Goal: Task Accomplishment & Management: Manage account settings

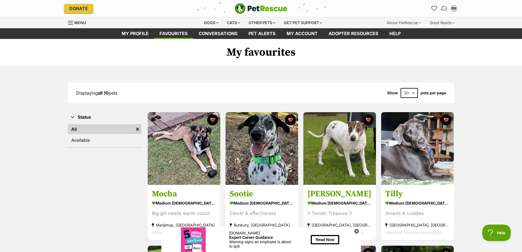
click at [443, 7] on img "Conversations" at bounding box center [444, 8] width 7 height 7
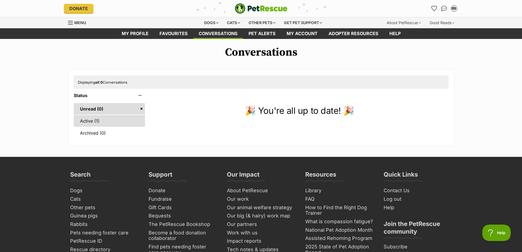
click at [84, 118] on link "Active (1)" at bounding box center [110, 121] width 72 height 12
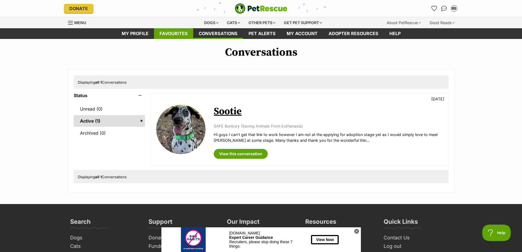
click at [174, 33] on link "Favourites" at bounding box center [173, 33] width 39 height 11
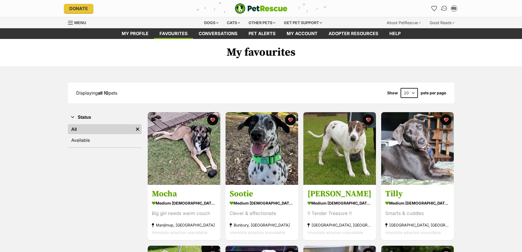
click at [444, 9] on img "Conversations" at bounding box center [444, 8] width 7 height 7
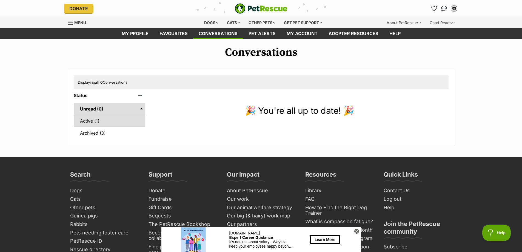
click at [91, 122] on link "Active (1)" at bounding box center [110, 121] width 72 height 12
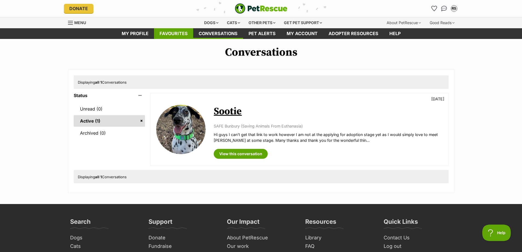
click at [176, 33] on link "Favourites" at bounding box center [173, 33] width 39 height 11
